Goal: Obtain resource: Download file/media

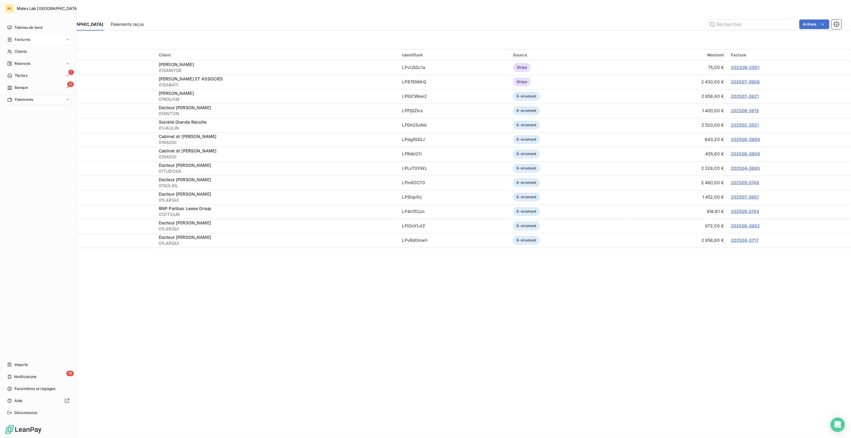
click at [25, 40] on span "Factures" at bounding box center [22, 39] width 15 height 5
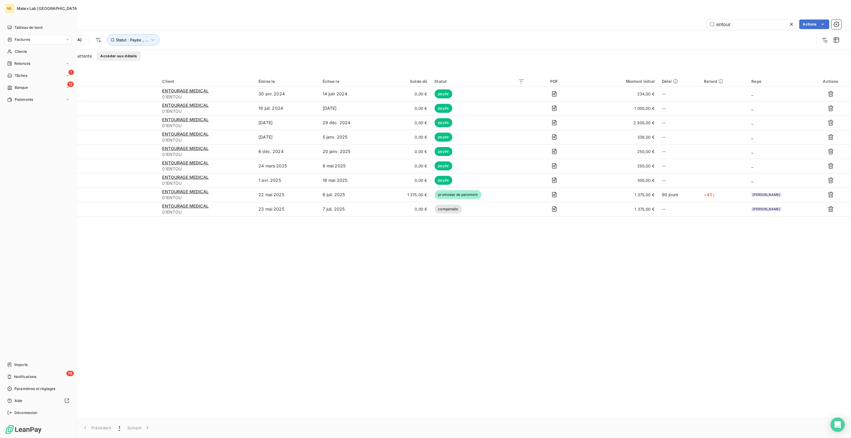
click at [20, 37] on span "Factures" at bounding box center [22, 39] width 15 height 5
click at [36, 40] on div "Factures" at bounding box center [38, 40] width 67 height 10
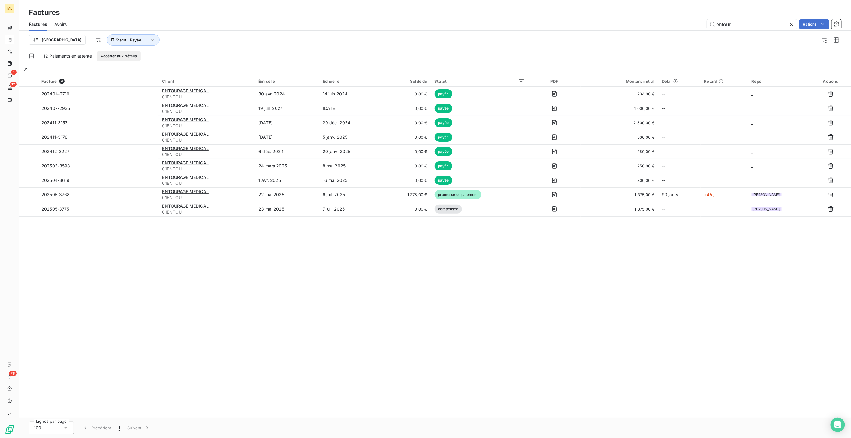
click at [793, 24] on icon at bounding box center [792, 24] width 6 height 6
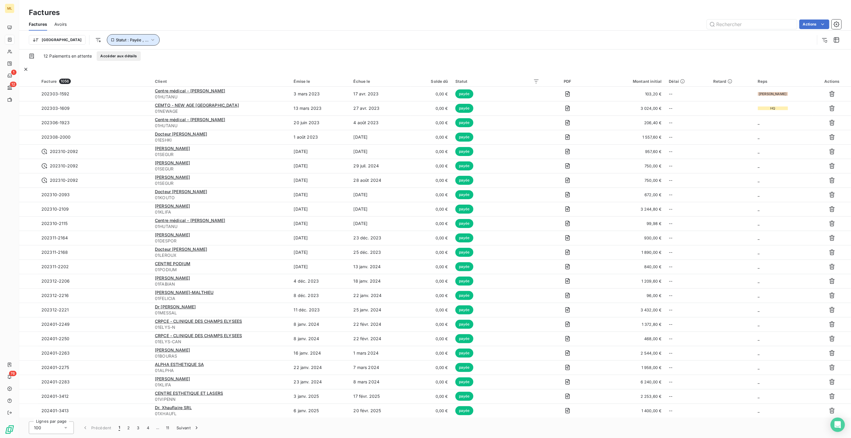
click at [150, 41] on icon "button" at bounding box center [153, 40] width 6 height 6
click at [200, 54] on span "promesse de paiement" at bounding box center [213, 55] width 43 height 5
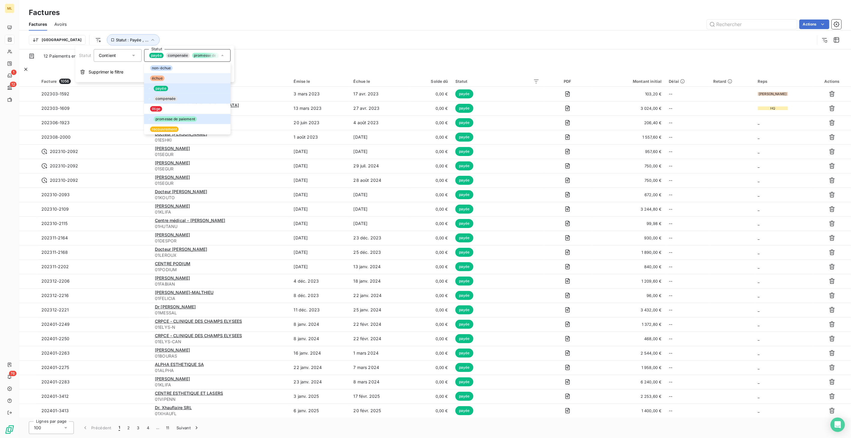
click at [148, 78] on div at bounding box center [148, 78] width 0 height 0
click at [150, 88] on icon at bounding box center [150, 89] width 4 height 4
click at [151, 97] on icon at bounding box center [150, 99] width 4 height 4
click at [151, 118] on icon at bounding box center [150, 119] width 4 height 4
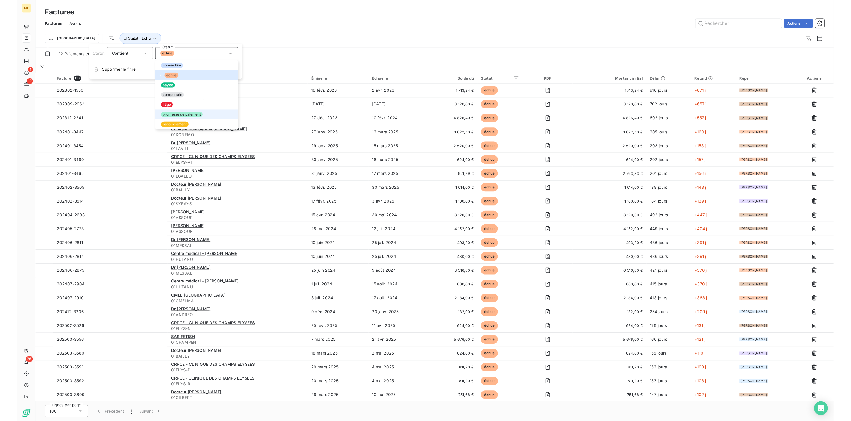
scroll to position [857, 0]
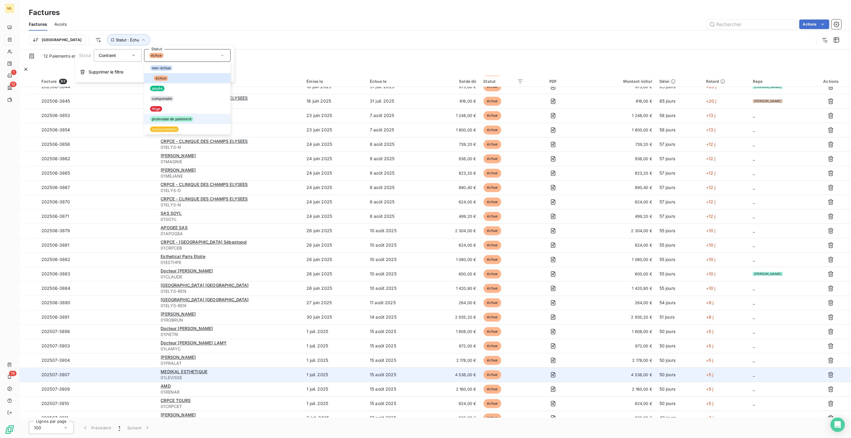
click at [462, 372] on span "4 536,00 €" at bounding box center [454, 375] width 43 height 6
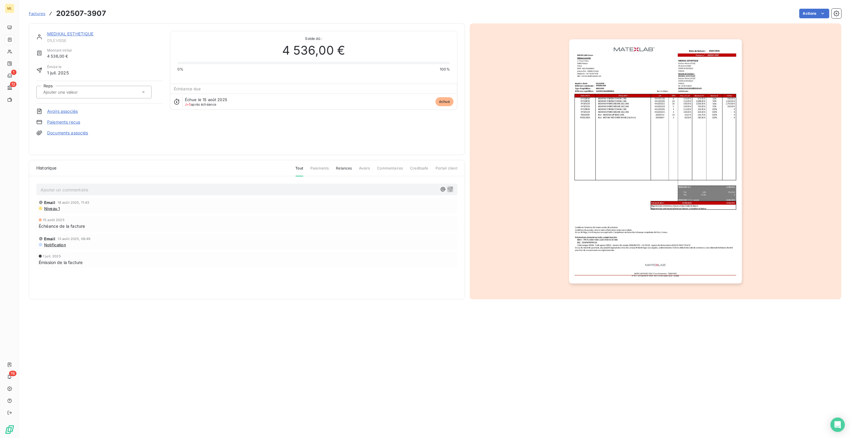
click at [673, 132] on img "button" at bounding box center [655, 161] width 173 height 244
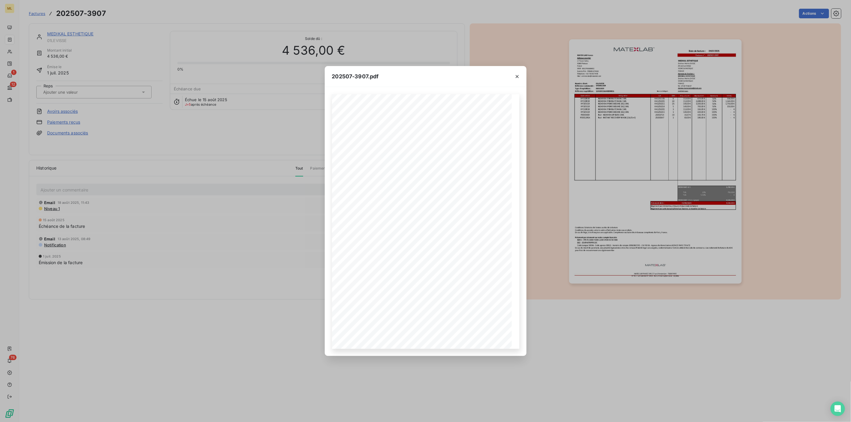
click at [402, 397] on icon "button" at bounding box center [405, 396] width 6 height 6
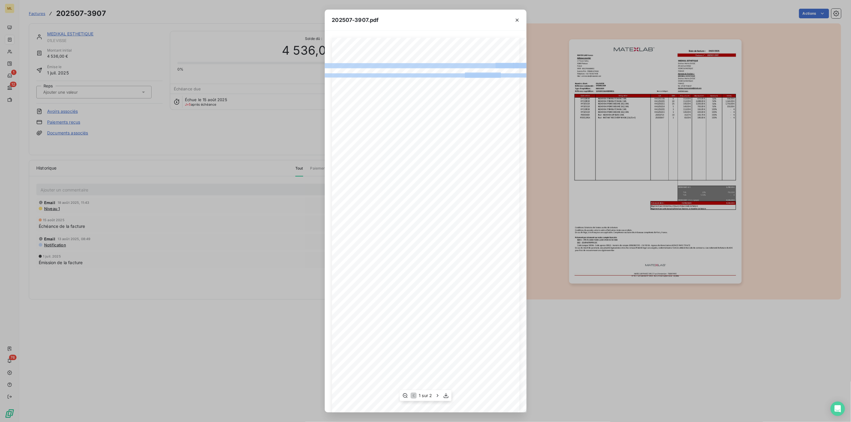
drag, startPoint x: 348, startPoint y: 65, endPoint x: 361, endPoint y: 80, distance: 19.6
click at [361, 80] on div "Date de facture : MATEX LAB [GEOGRAPHIC_DATA] Facture n° : 202507-3907 Adresse …" at bounding box center [426, 250] width 300 height 424
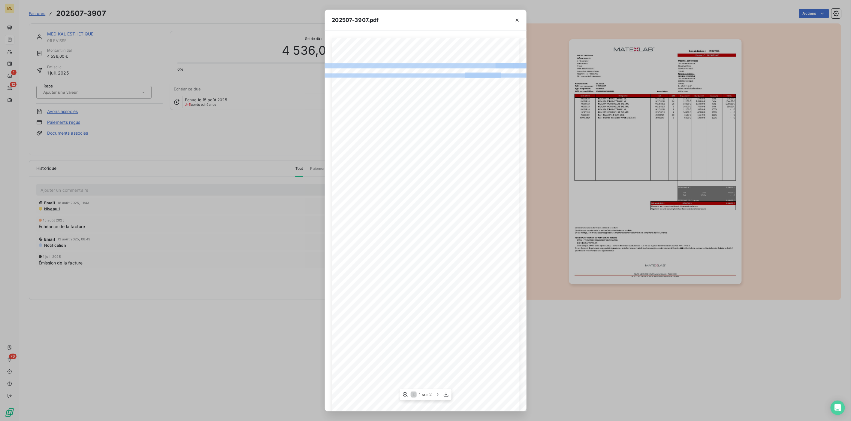
click at [468, 16] on div "202507-3907.pdf" at bounding box center [426, 20] width 202 height 21
click at [436, 394] on icon "button" at bounding box center [438, 394] width 6 height 6
